Goal: Information Seeking & Learning: Find specific fact

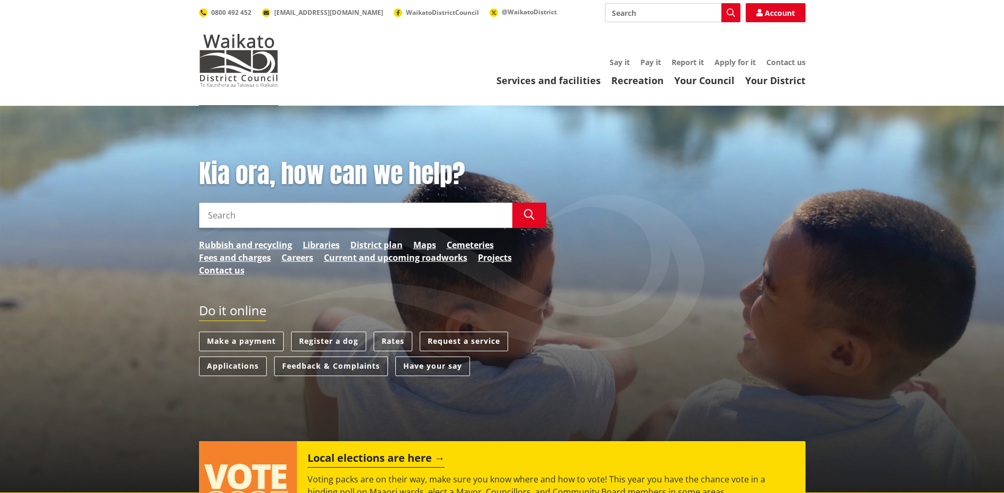
click at [247, 223] on input "Search" at bounding box center [355, 215] width 313 height 25
click at [397, 341] on link "Rates" at bounding box center [393, 342] width 39 height 20
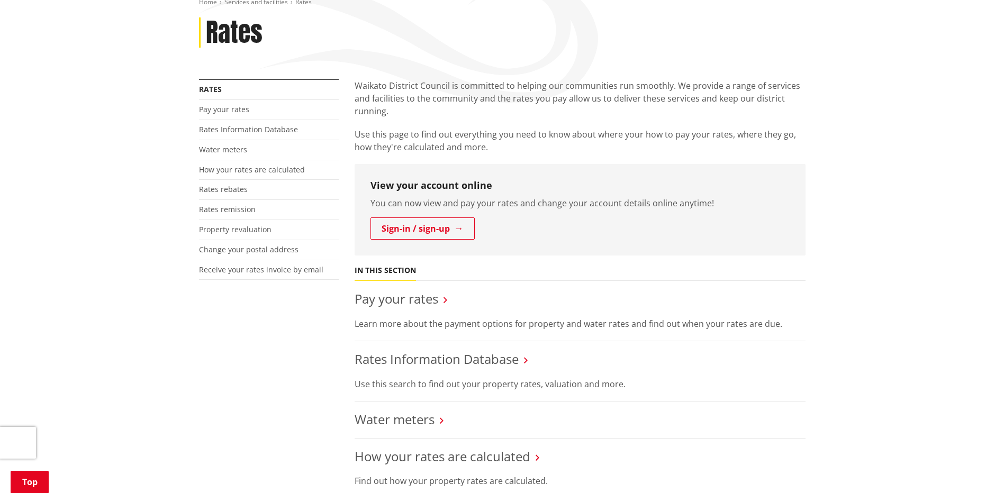
scroll to position [159, 0]
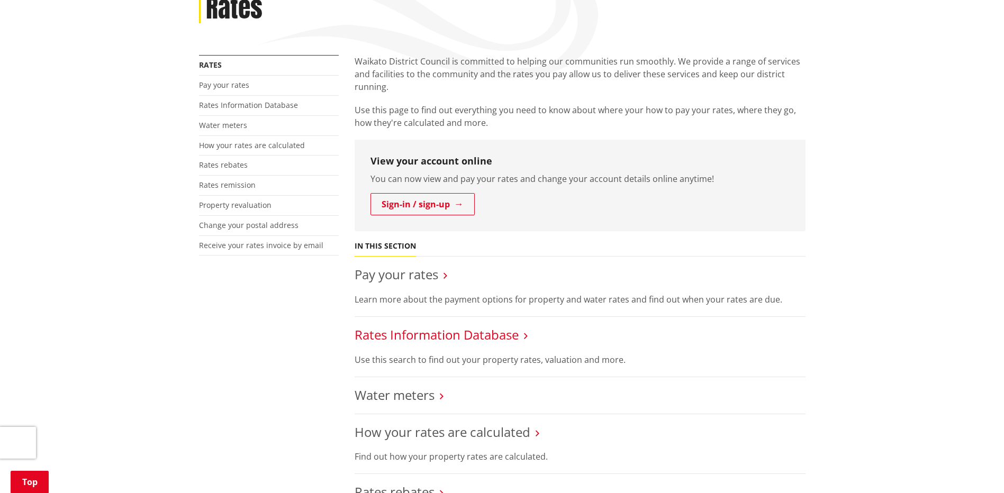
click at [474, 332] on link "Rates Information Database" at bounding box center [436, 334] width 164 height 17
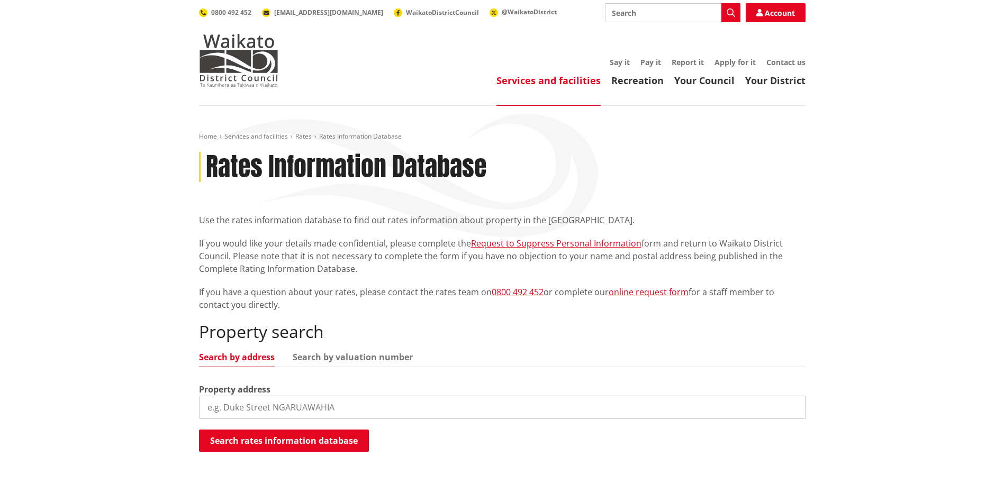
click at [261, 414] on input "search" at bounding box center [502, 407] width 606 height 23
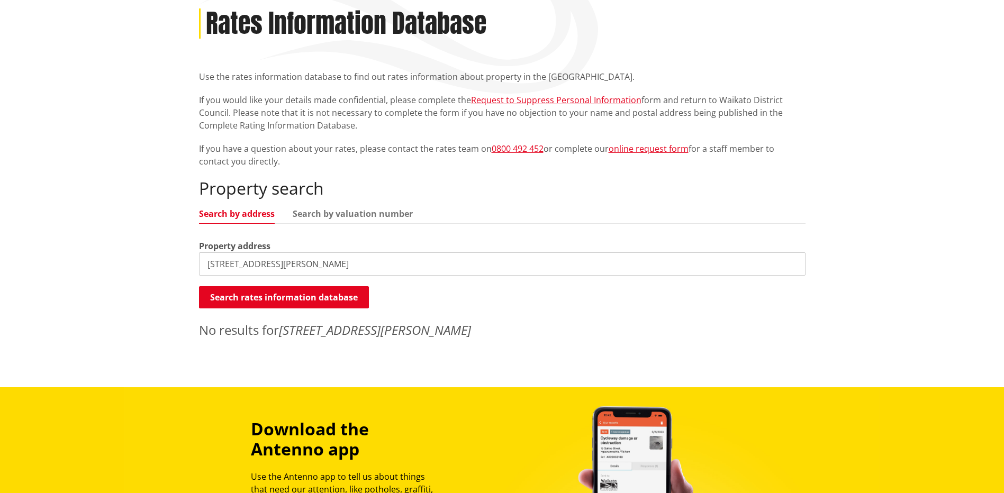
scroll to position [159, 0]
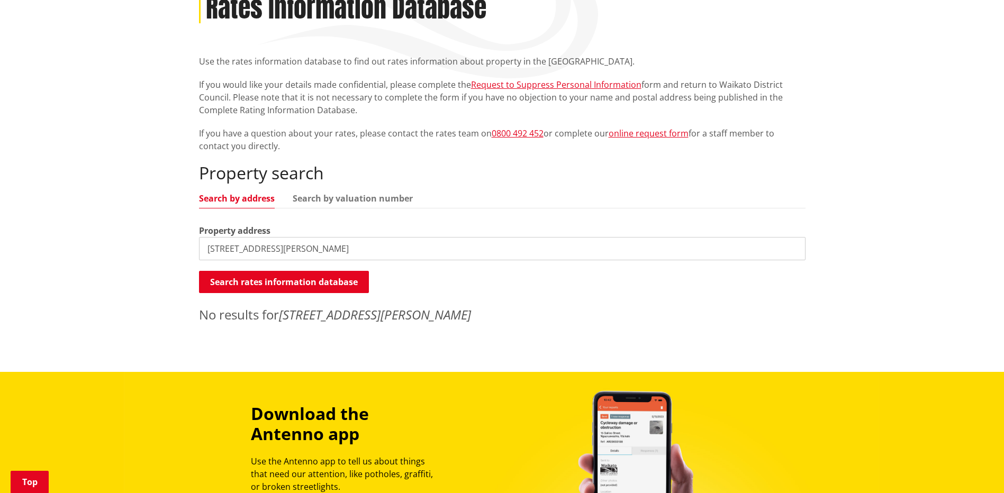
click at [228, 249] on input "214A Newell road" at bounding box center [502, 248] width 606 height 23
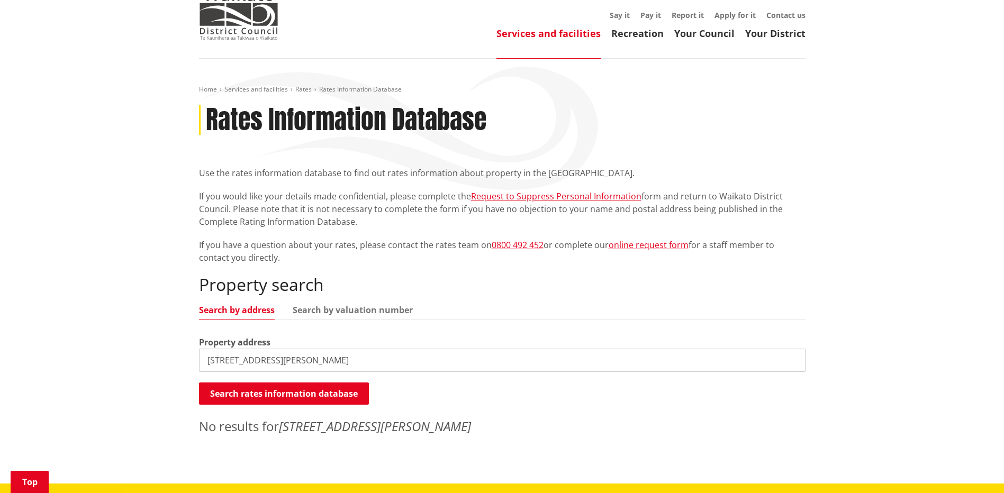
scroll to position [0, 0]
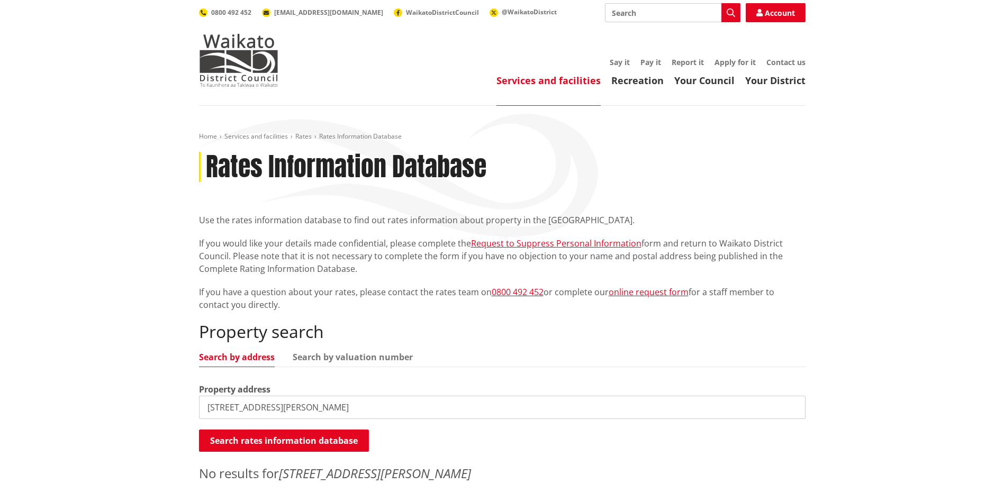
drag, startPoint x: 215, startPoint y: 408, endPoint x: 175, endPoint y: 407, distance: 40.2
click at [175, 407] on div "Home Services and facilities Rates Rates Information Database Rates Information…" at bounding box center [502, 318] width 1004 height 425
type input "Newell road"
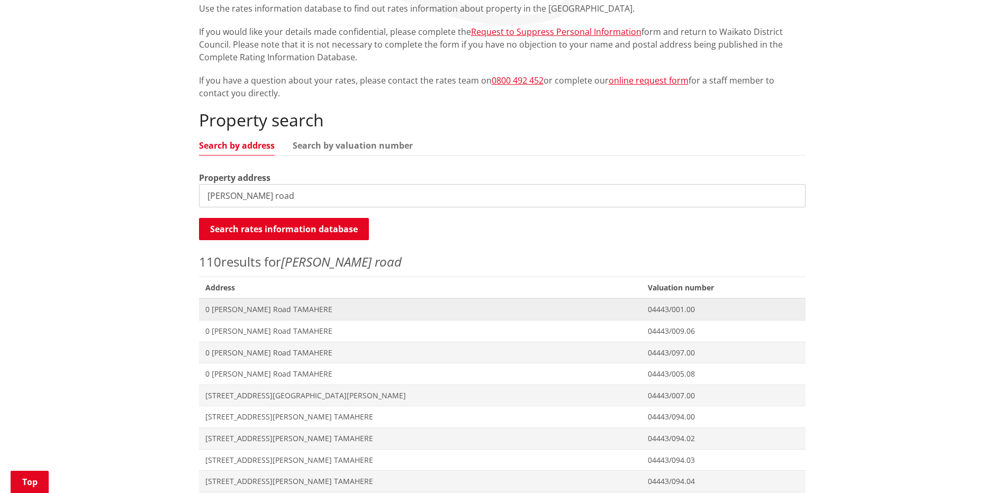
scroll to position [265, 0]
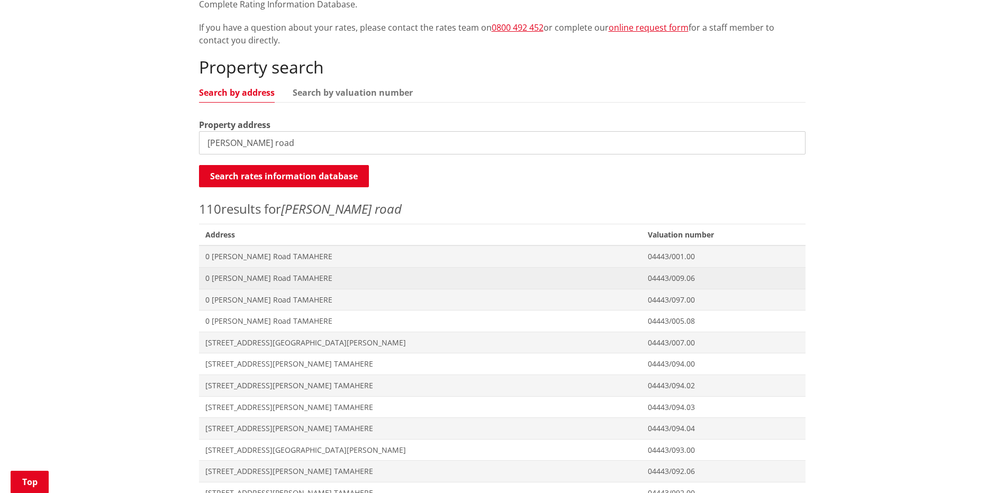
click at [263, 276] on span "0 [PERSON_NAME] Road TAMAHERE" at bounding box center [420, 278] width 430 height 11
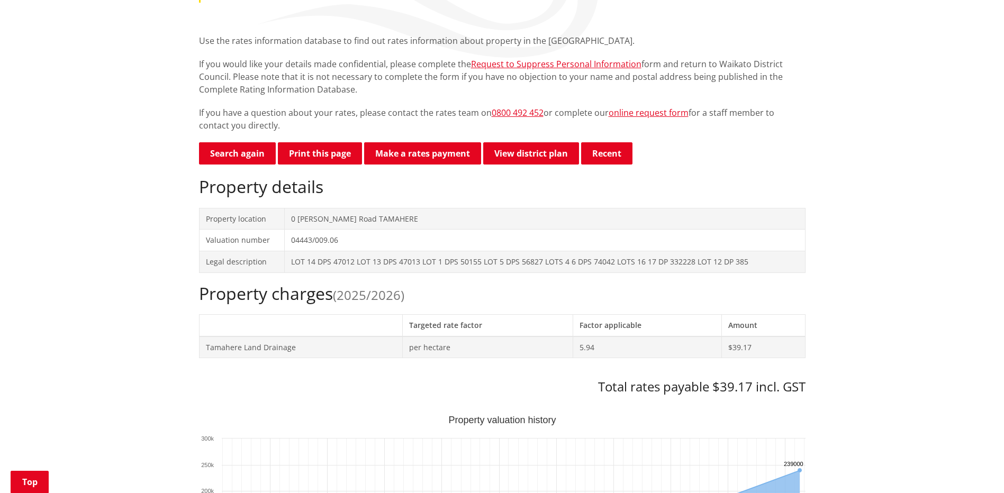
scroll to position [212, 0]
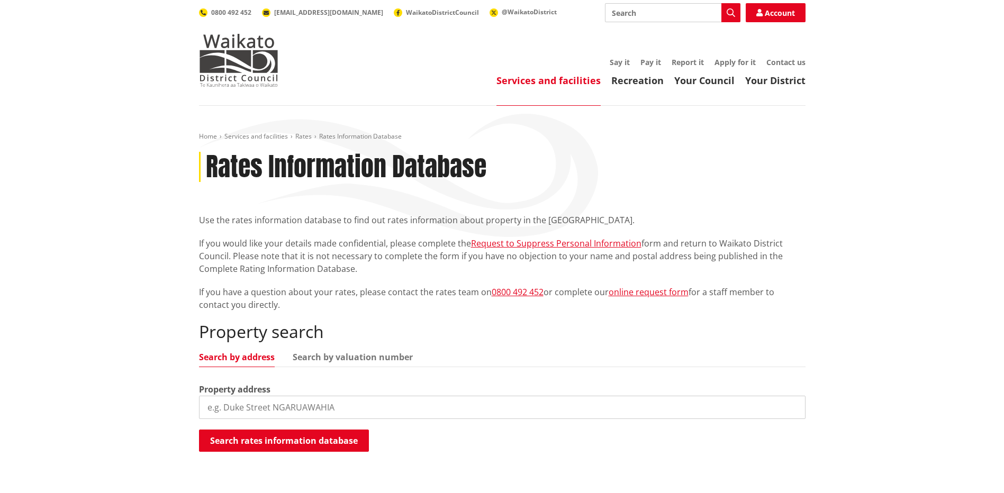
scroll to position [264, 0]
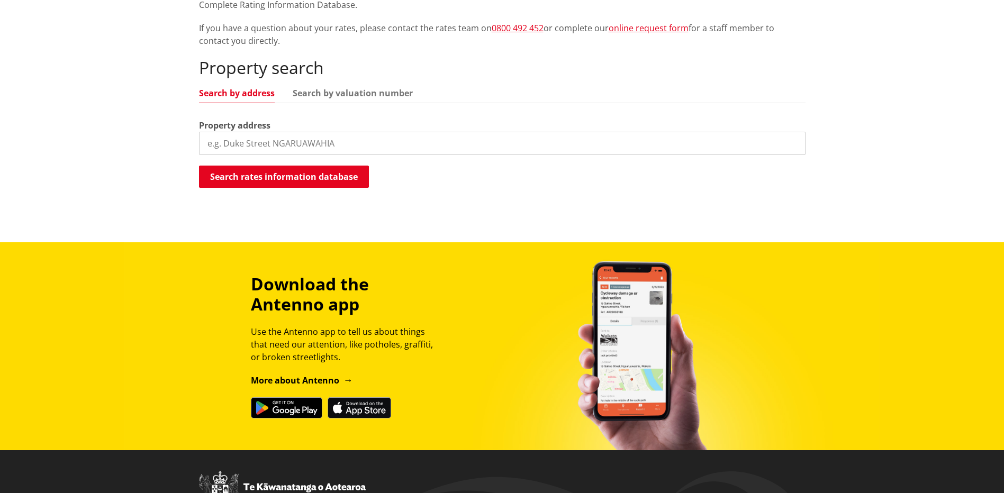
click at [342, 139] on input "search" at bounding box center [502, 143] width 606 height 23
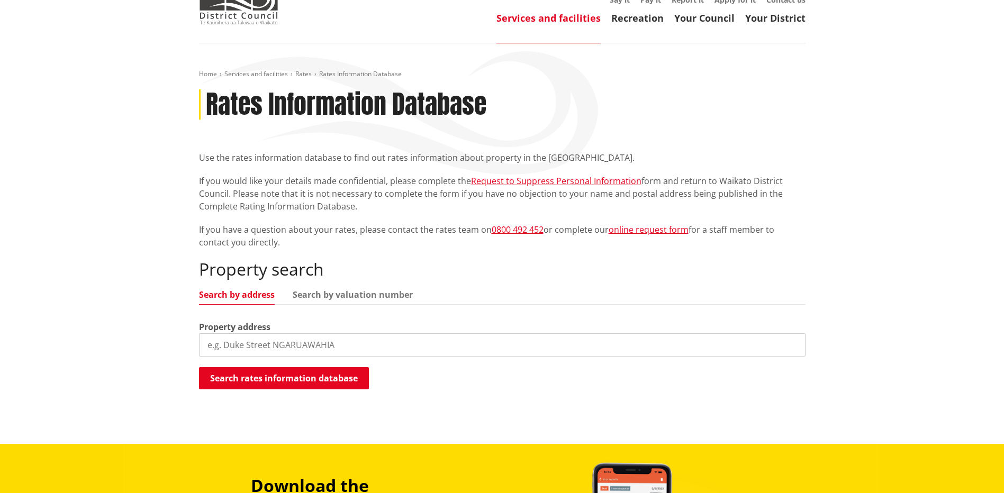
scroll to position [212, 0]
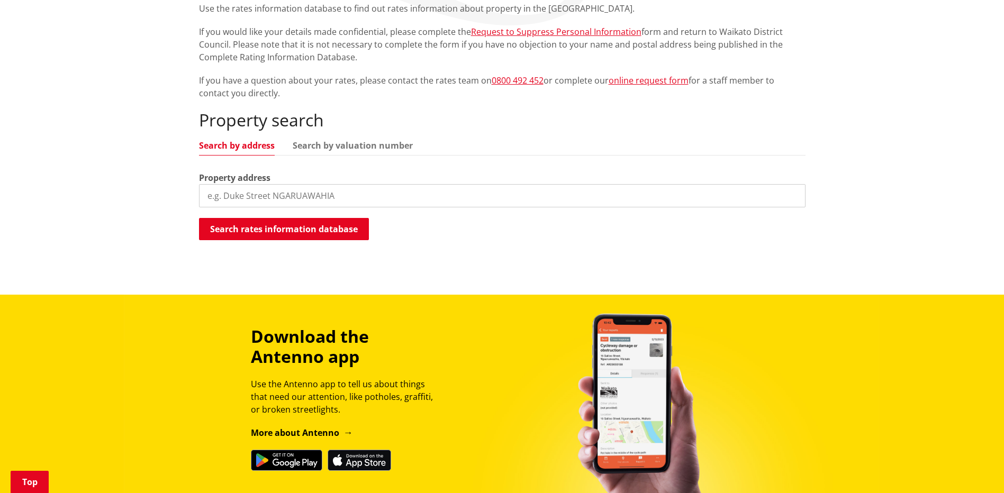
click at [293, 201] on input "search" at bounding box center [502, 195] width 606 height 23
type input "Newell road"
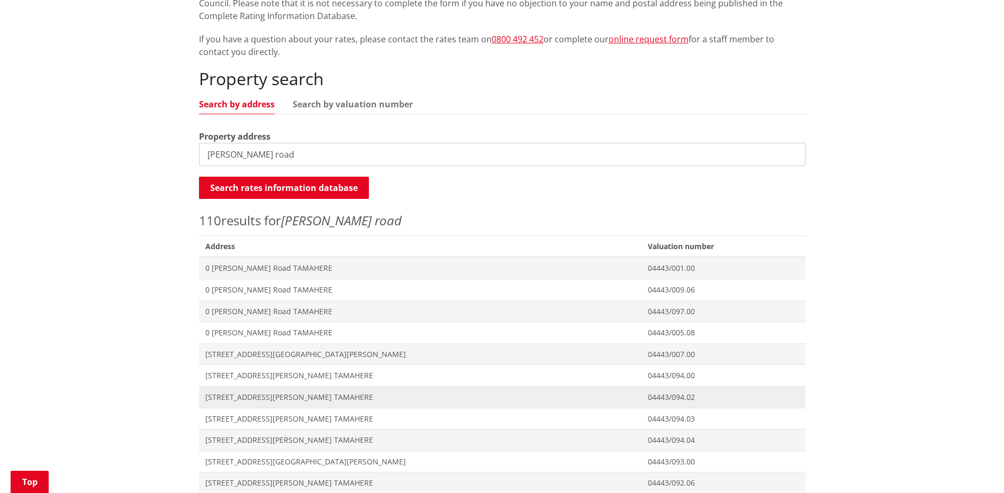
scroll to position [265, 0]
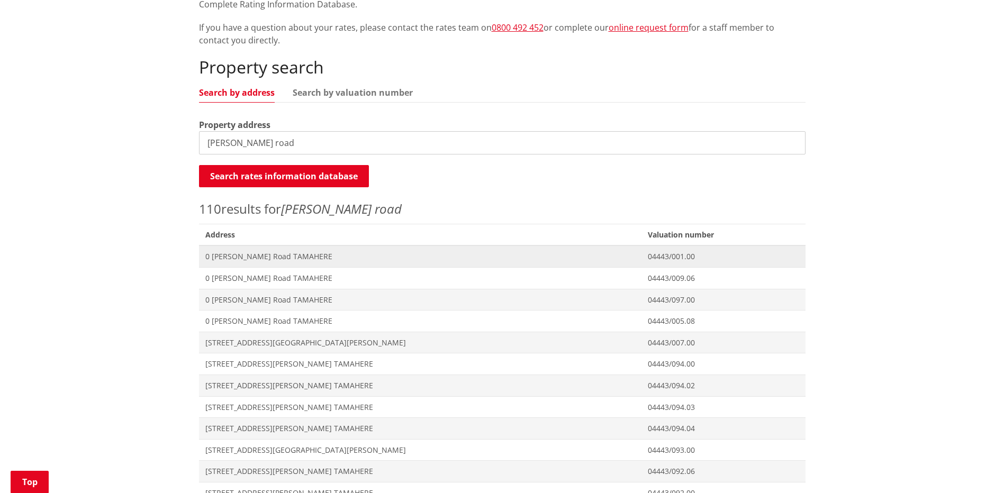
click at [225, 254] on span "0 [PERSON_NAME] Road TAMAHERE" at bounding box center [420, 256] width 430 height 11
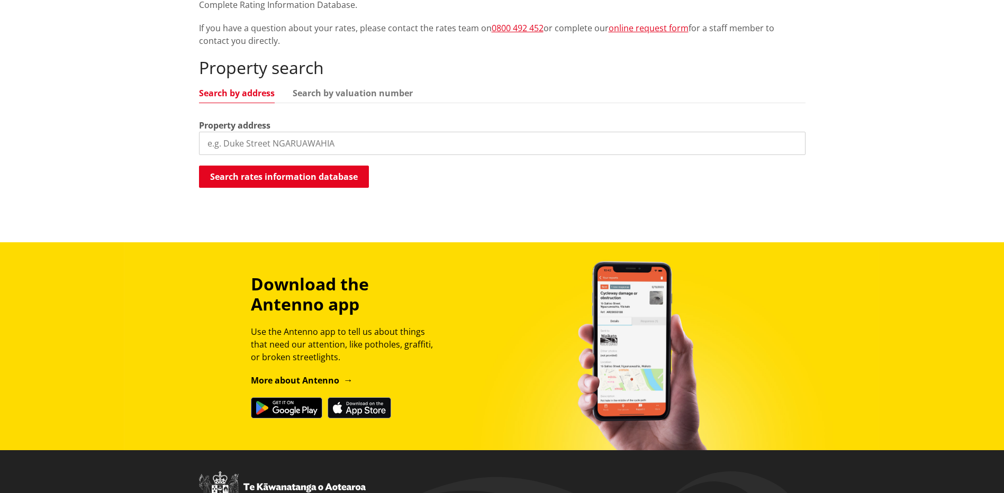
scroll to position [264, 0]
click at [315, 147] on input "search" at bounding box center [502, 143] width 606 height 23
type input "[PERSON_NAME] road tamahere"
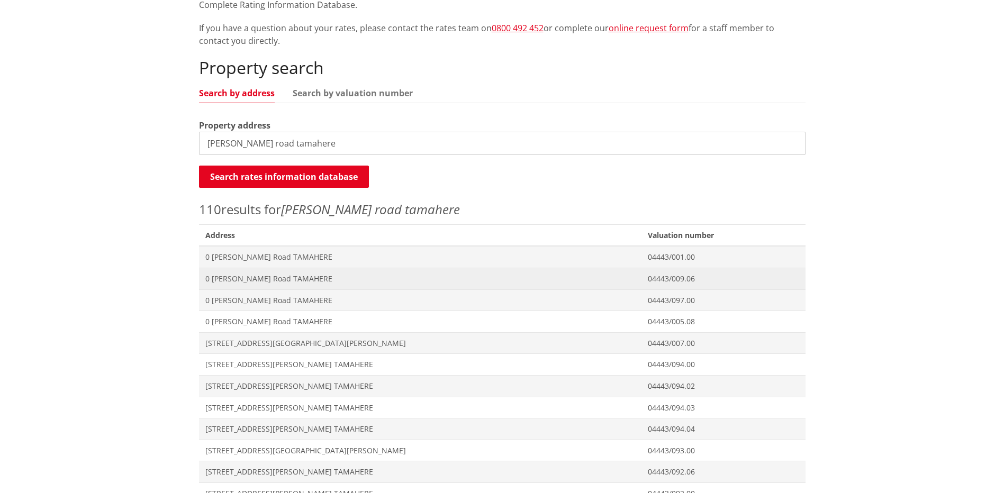
click at [243, 279] on span "0 [PERSON_NAME] Road TAMAHERE" at bounding box center [420, 279] width 430 height 11
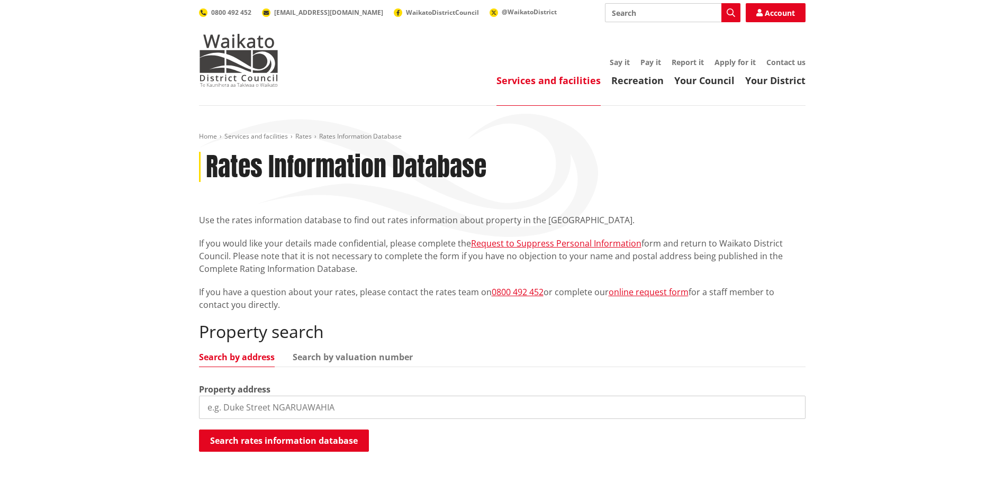
scroll to position [263, 0]
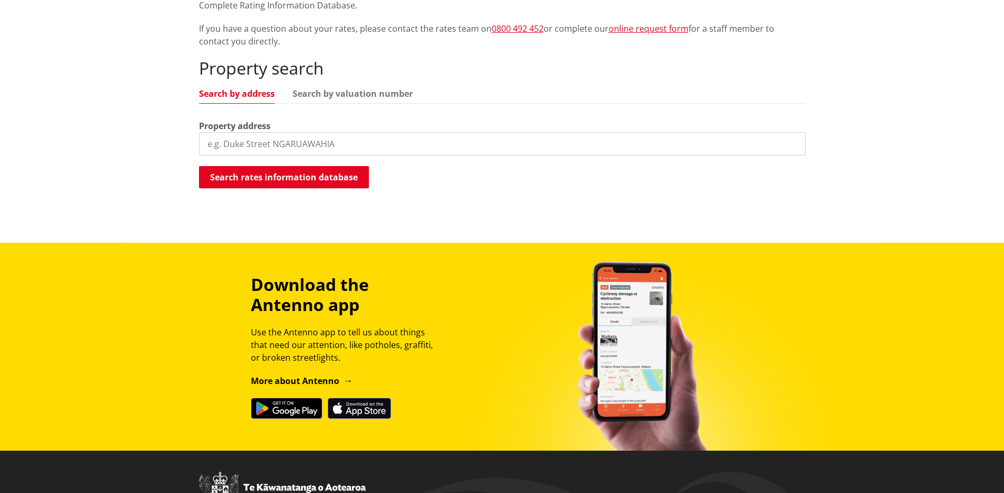
drag, startPoint x: 265, startPoint y: 138, endPoint x: 258, endPoint y: 150, distance: 14.2
click at [259, 151] on input "search" at bounding box center [502, 143] width 606 height 23
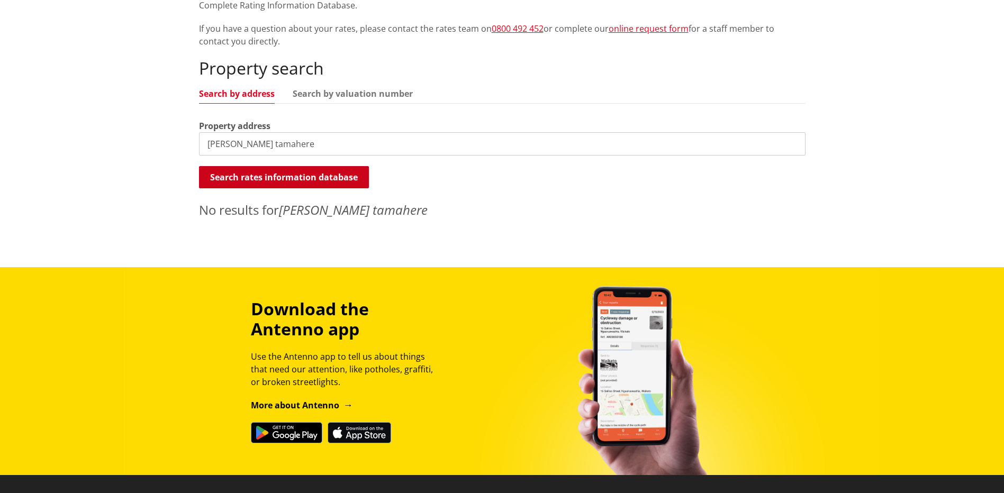
click at [293, 168] on button "Search rates information database" at bounding box center [284, 177] width 170 height 22
click at [301, 144] on input "newell rd tamahere" at bounding box center [502, 143] width 606 height 23
type input "newell rd"
drag, startPoint x: 260, startPoint y: 142, endPoint x: 158, endPoint y: 138, distance: 102.7
click at [158, 138] on div "Home Services and facilities Rates Rates Information Database Rates Information…" at bounding box center [502, 54] width 1004 height 425
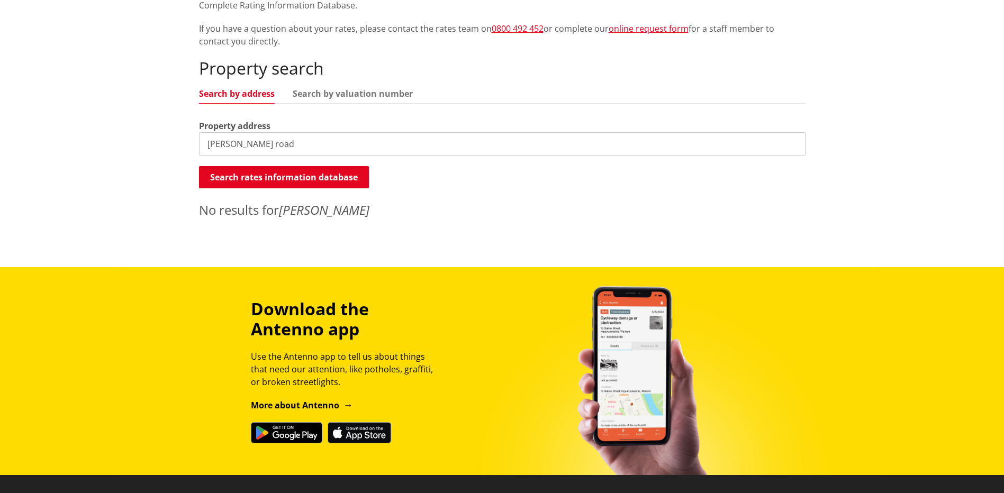
type input "newell road"
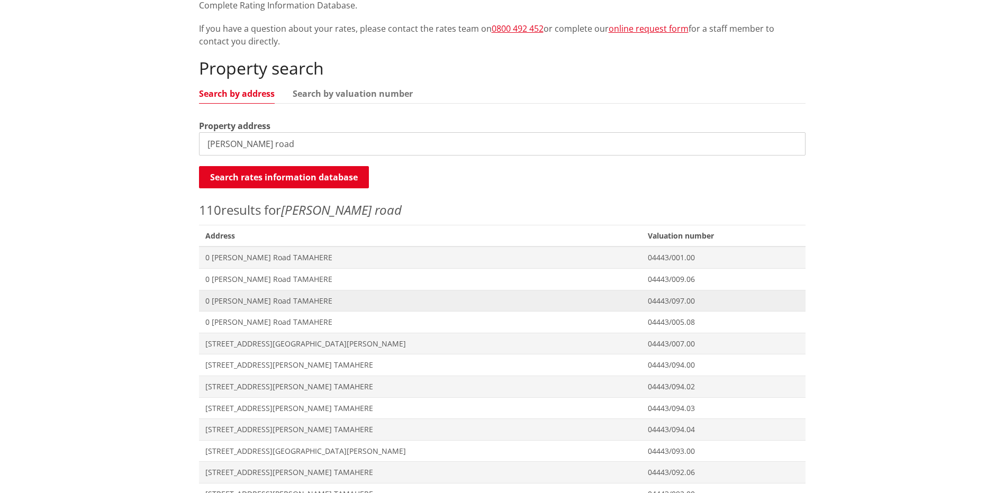
click at [265, 299] on span "0 [PERSON_NAME] Road TAMAHERE" at bounding box center [420, 301] width 430 height 11
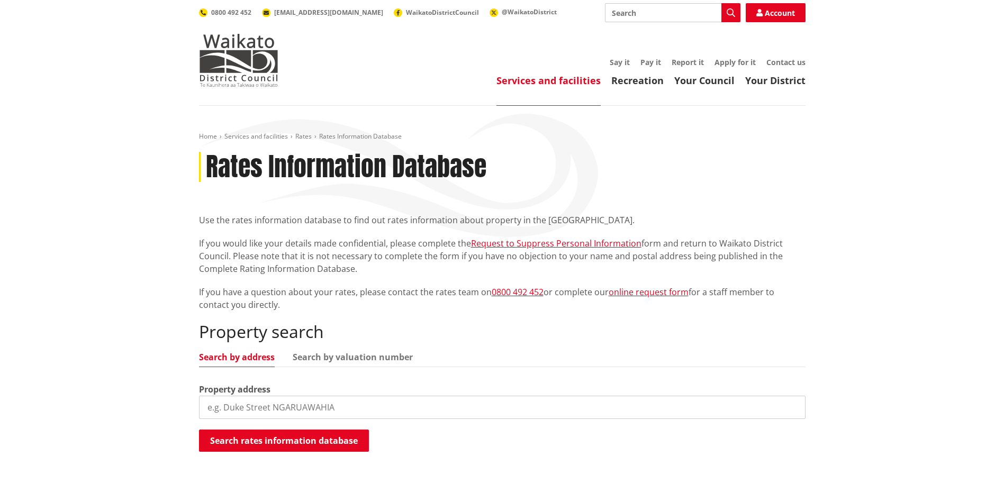
scroll to position [263, 0]
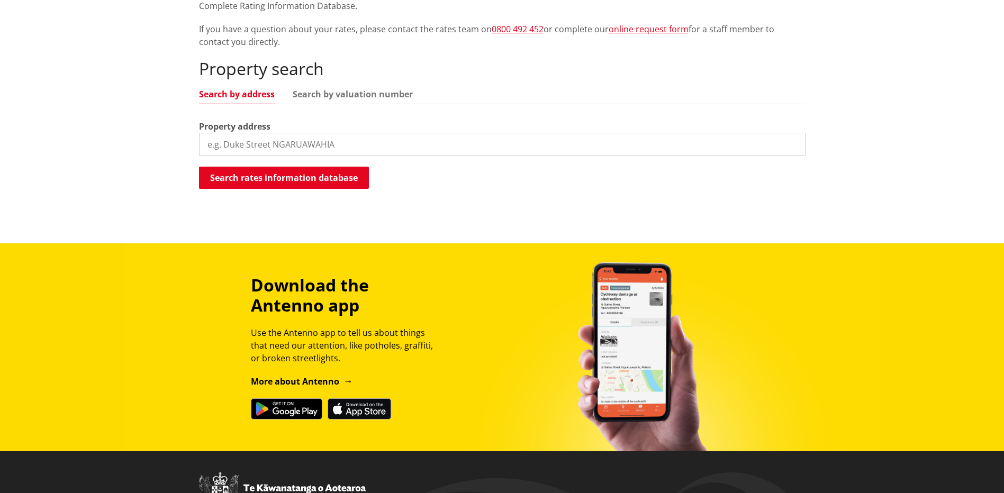
click at [260, 139] on input "search" at bounding box center [502, 144] width 606 height 23
type input "newell road"
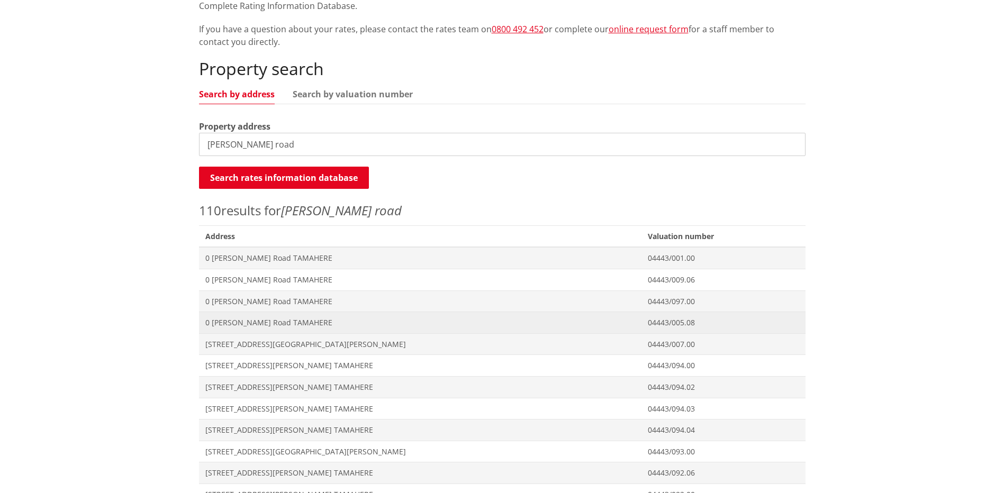
click at [244, 323] on span "0 [PERSON_NAME] Road TAMAHERE" at bounding box center [420, 322] width 430 height 11
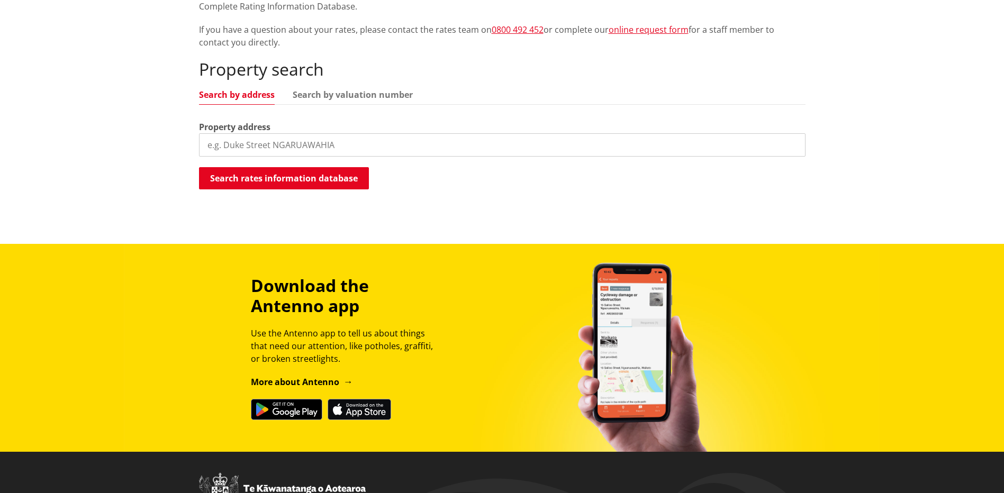
click at [249, 140] on input "search" at bounding box center [502, 144] width 606 height 23
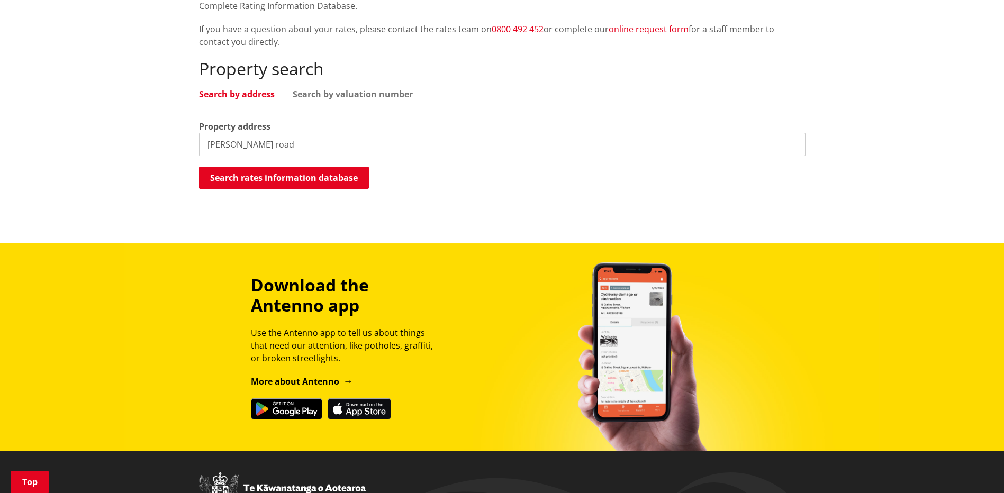
type input "newell road"
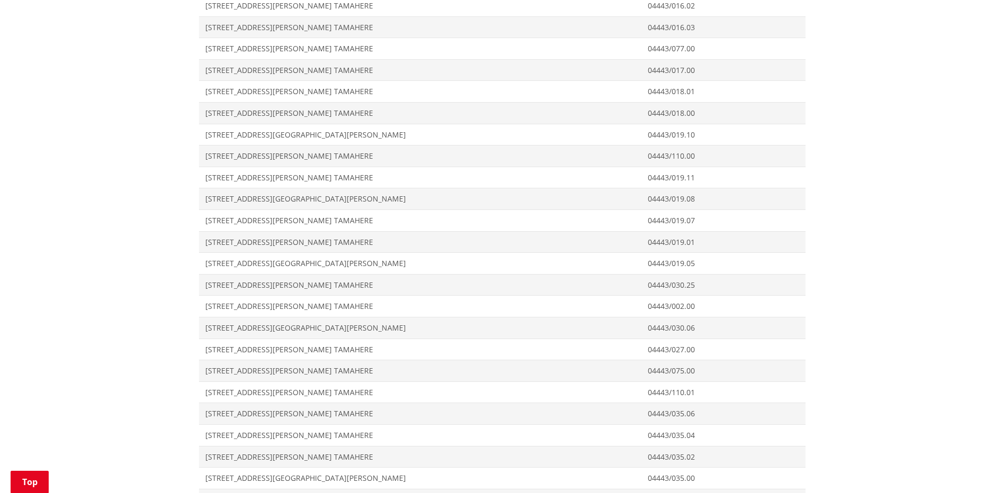
scroll to position [1004, 0]
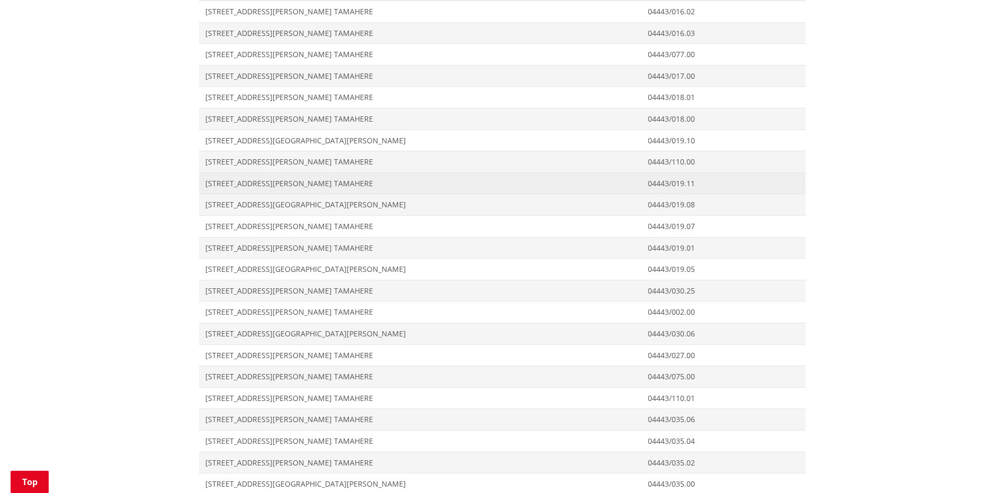
click at [226, 184] on span "[STREET_ADDRESS][PERSON_NAME] TAMAHERE" at bounding box center [420, 183] width 430 height 11
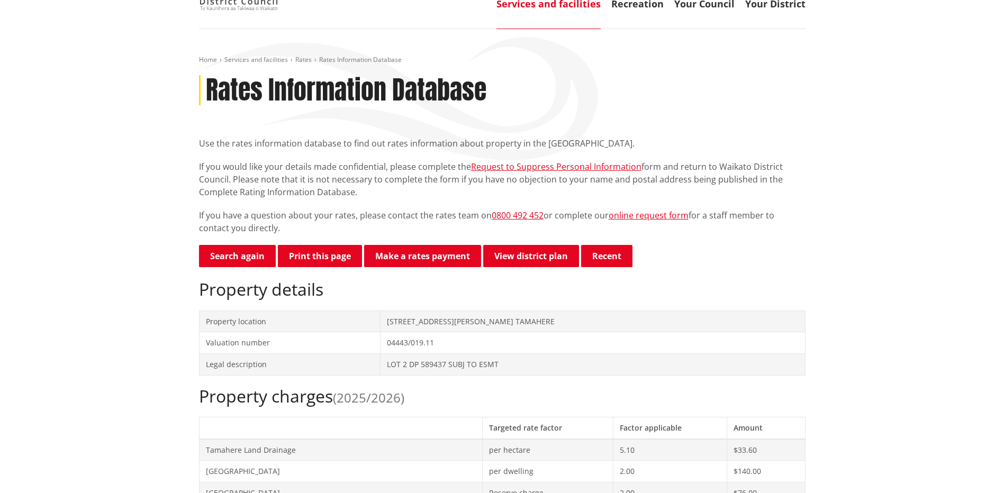
scroll to position [53, 0]
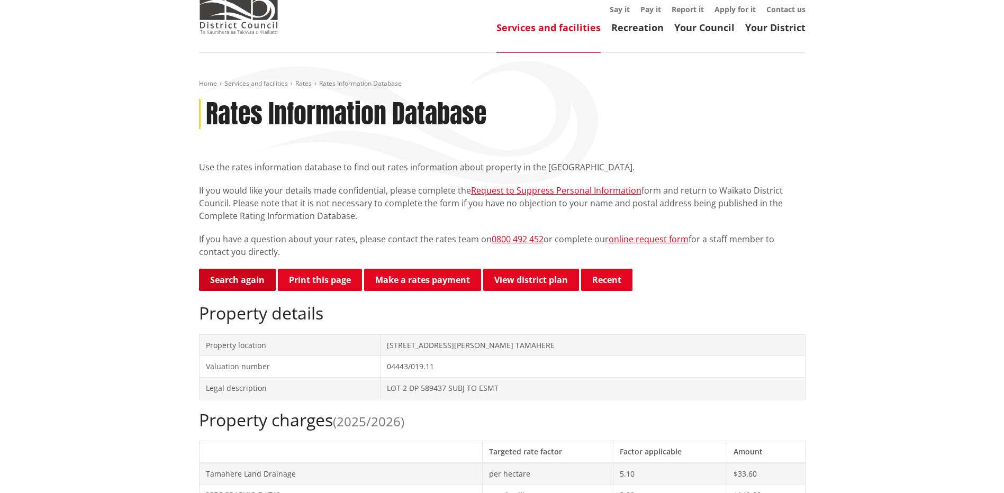
click at [262, 284] on link "Search again" at bounding box center [237, 280] width 77 height 22
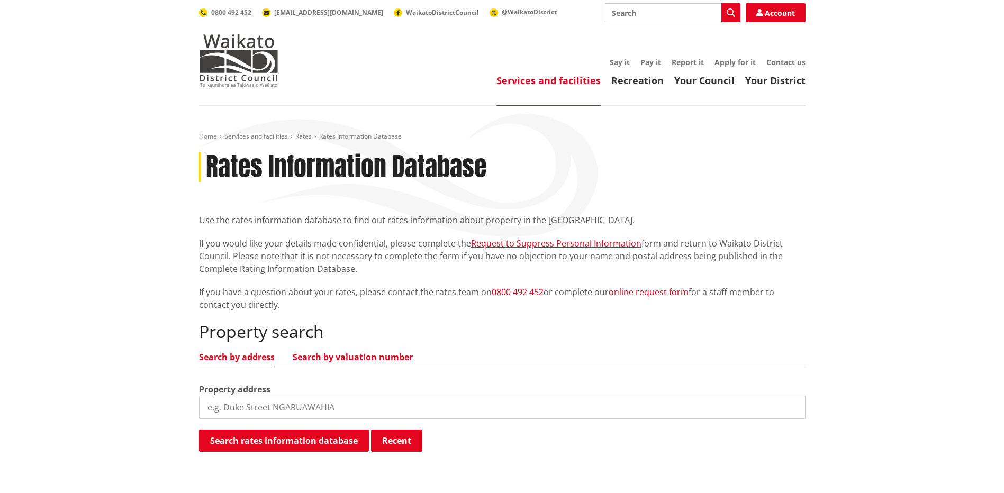
click at [349, 361] on link "Search by valuation number" at bounding box center [353, 357] width 120 height 8
click at [245, 359] on link "Search by address" at bounding box center [237, 357] width 76 height 8
click at [270, 406] on input "search" at bounding box center [502, 407] width 606 height 23
type input "[STREET_ADDRESS][PERSON_NAME]"
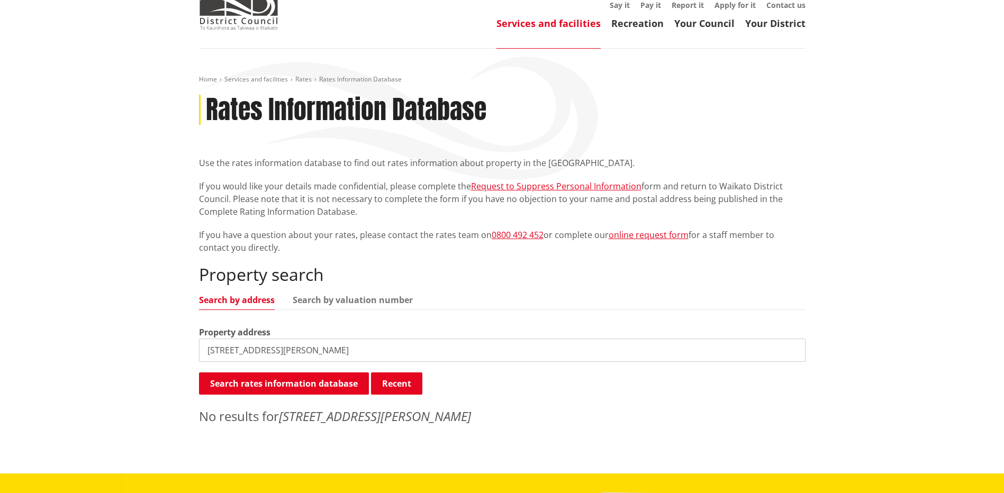
scroll to position [106, 0]
